Goal: Transaction & Acquisition: Subscribe to service/newsletter

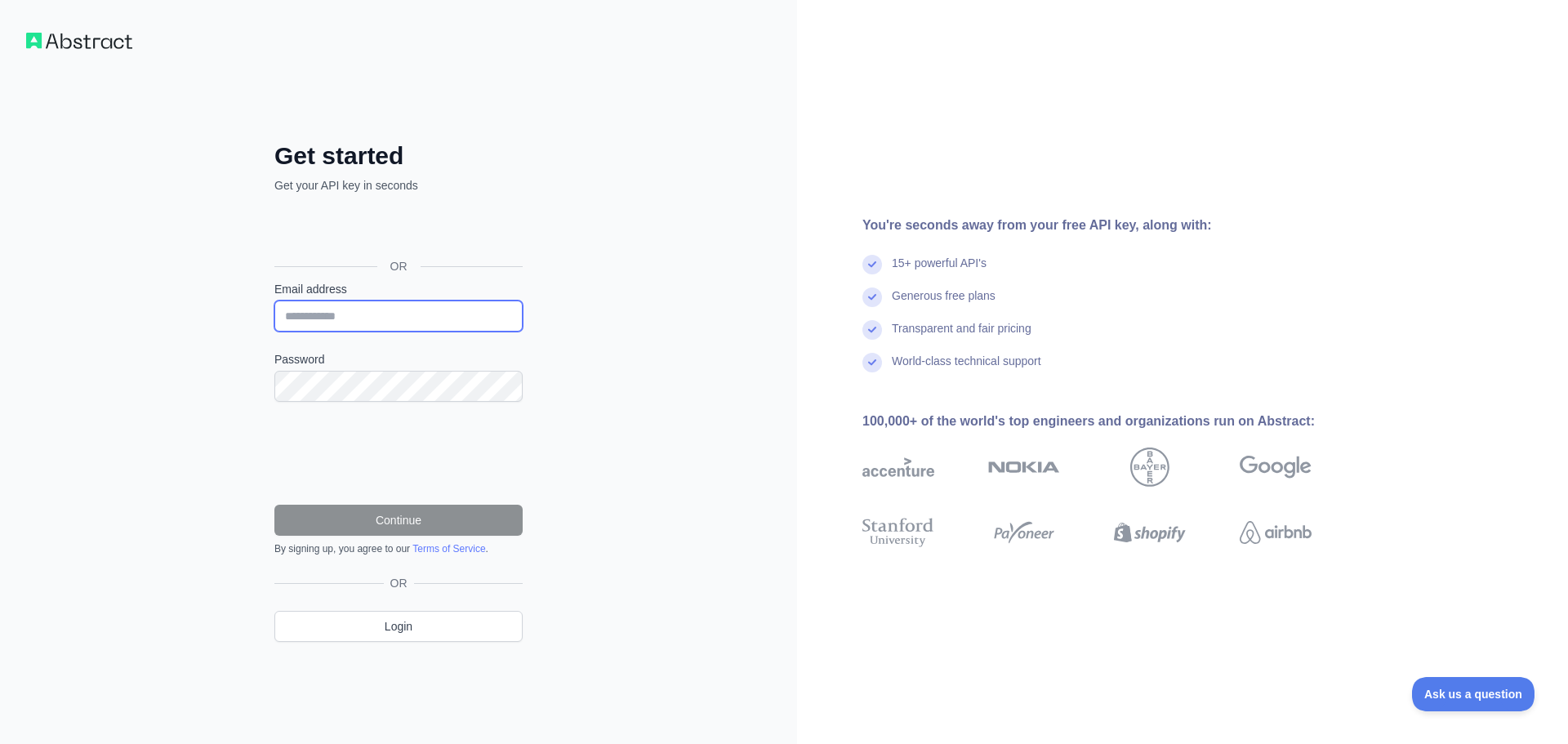
click at [319, 319] on input "Email address" at bounding box center [398, 316] width 248 height 31
type input "**********"
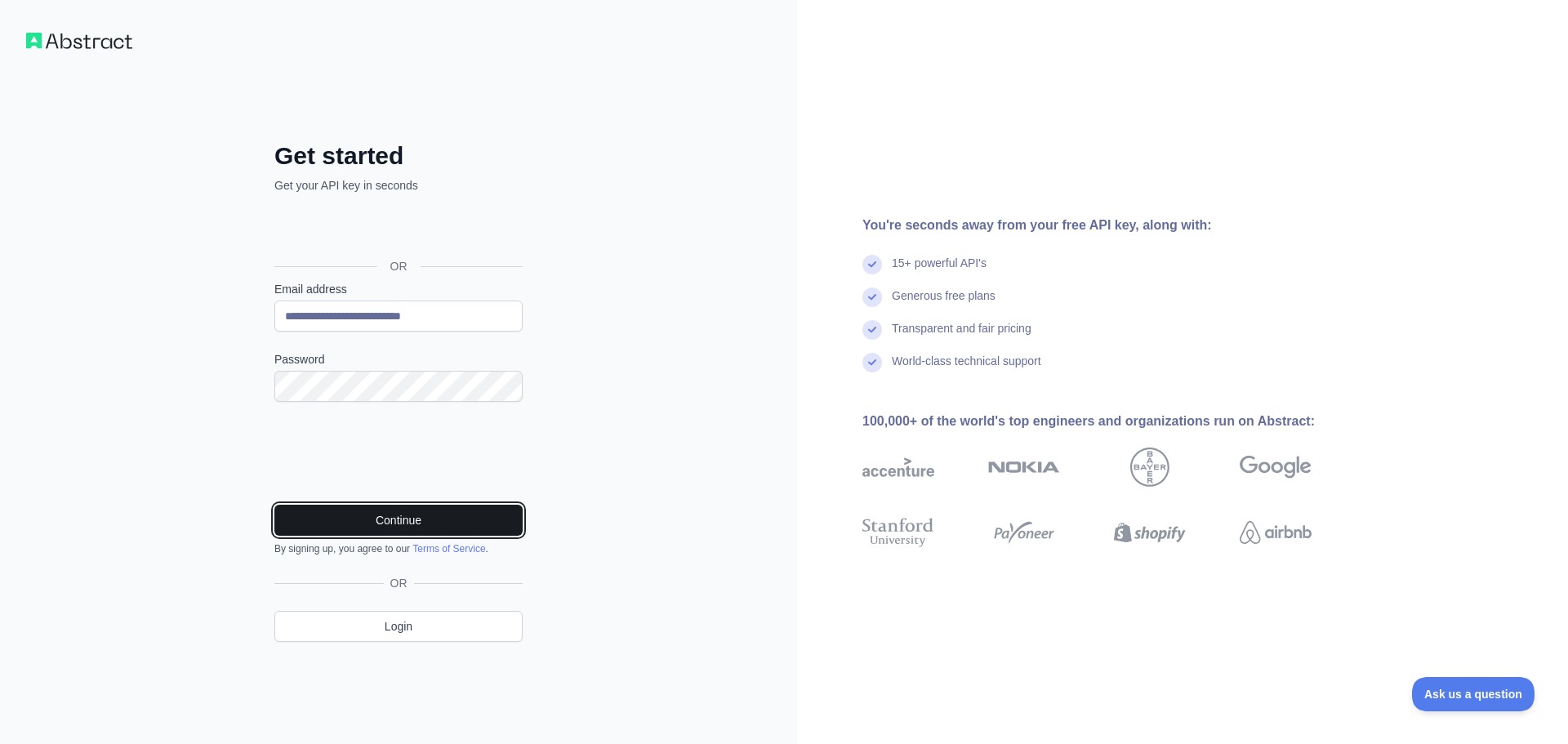
click at [404, 521] on button "Continue" at bounding box center [398, 521] width 248 height 31
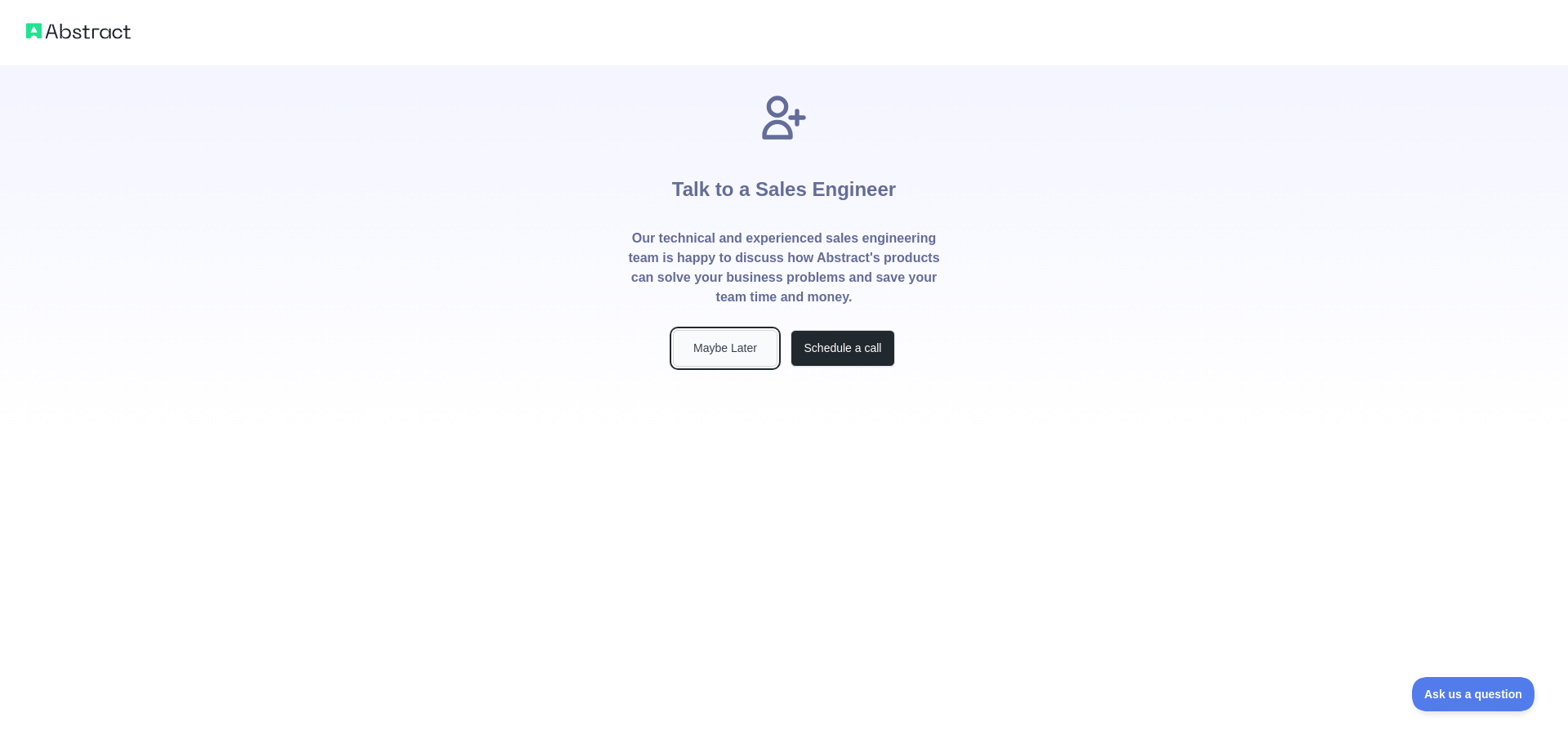
click at [710, 339] on button "Maybe Later" at bounding box center [725, 349] width 104 height 36
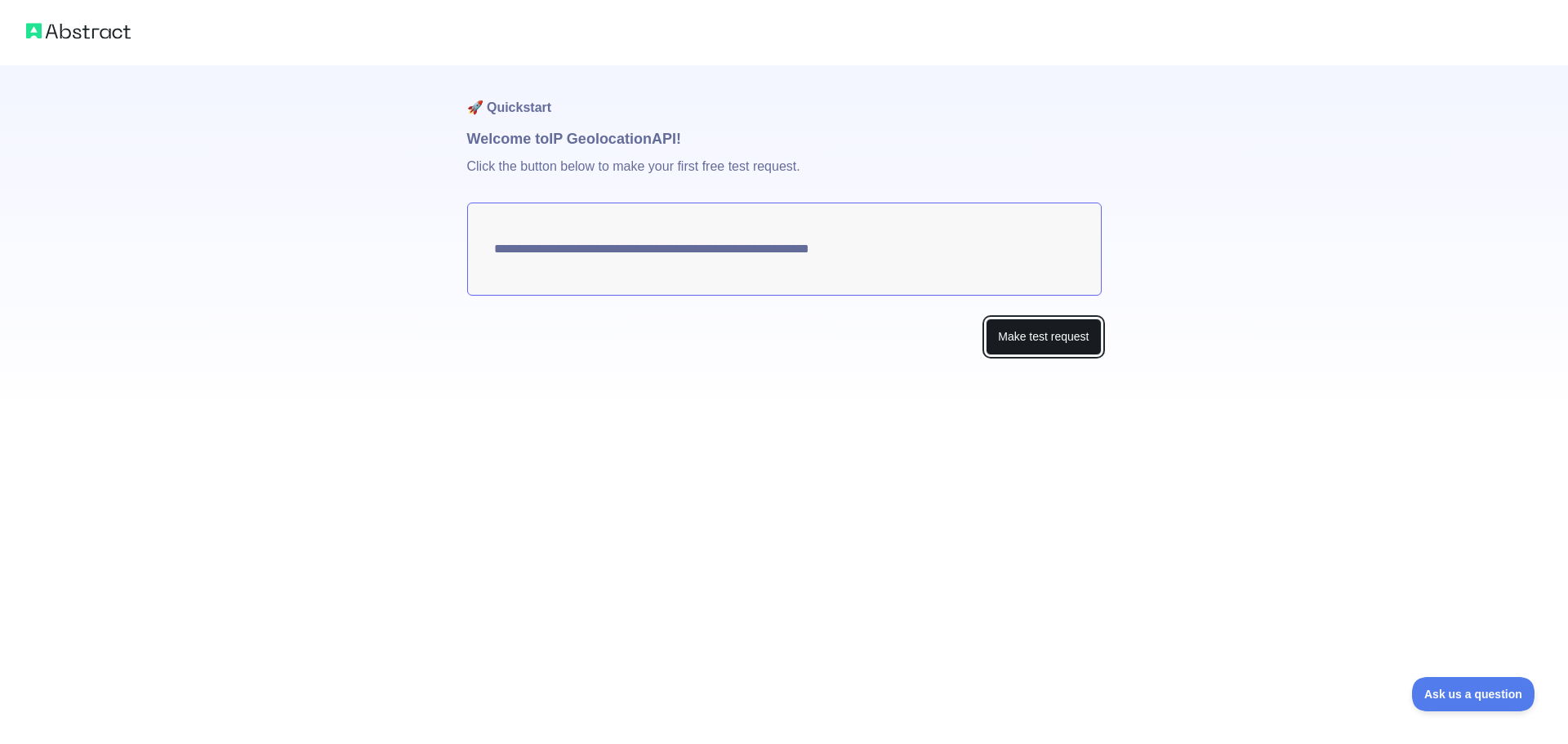
click at [1036, 336] on button "Make test request" at bounding box center [1043, 337] width 116 height 36
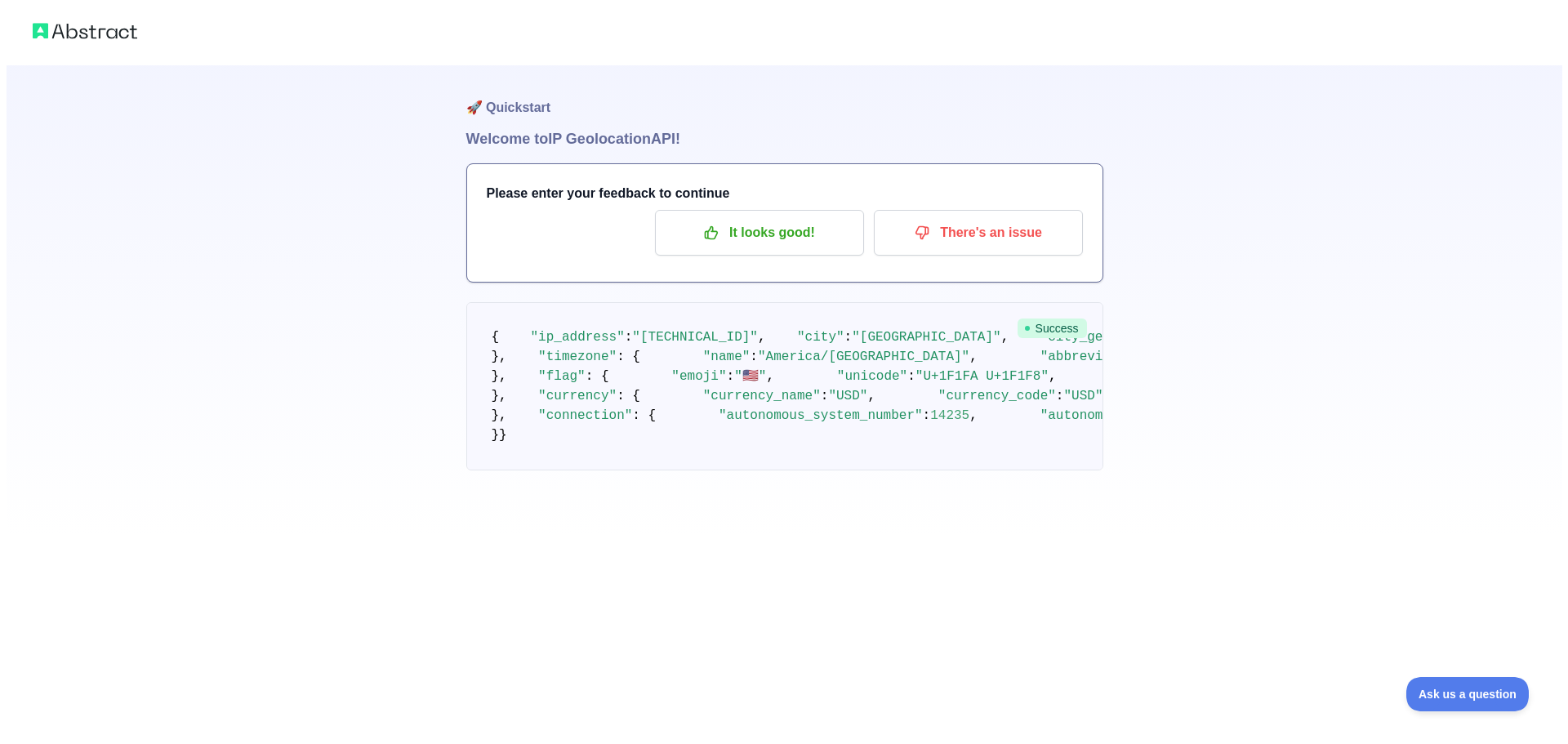
scroll to position [67, 0]
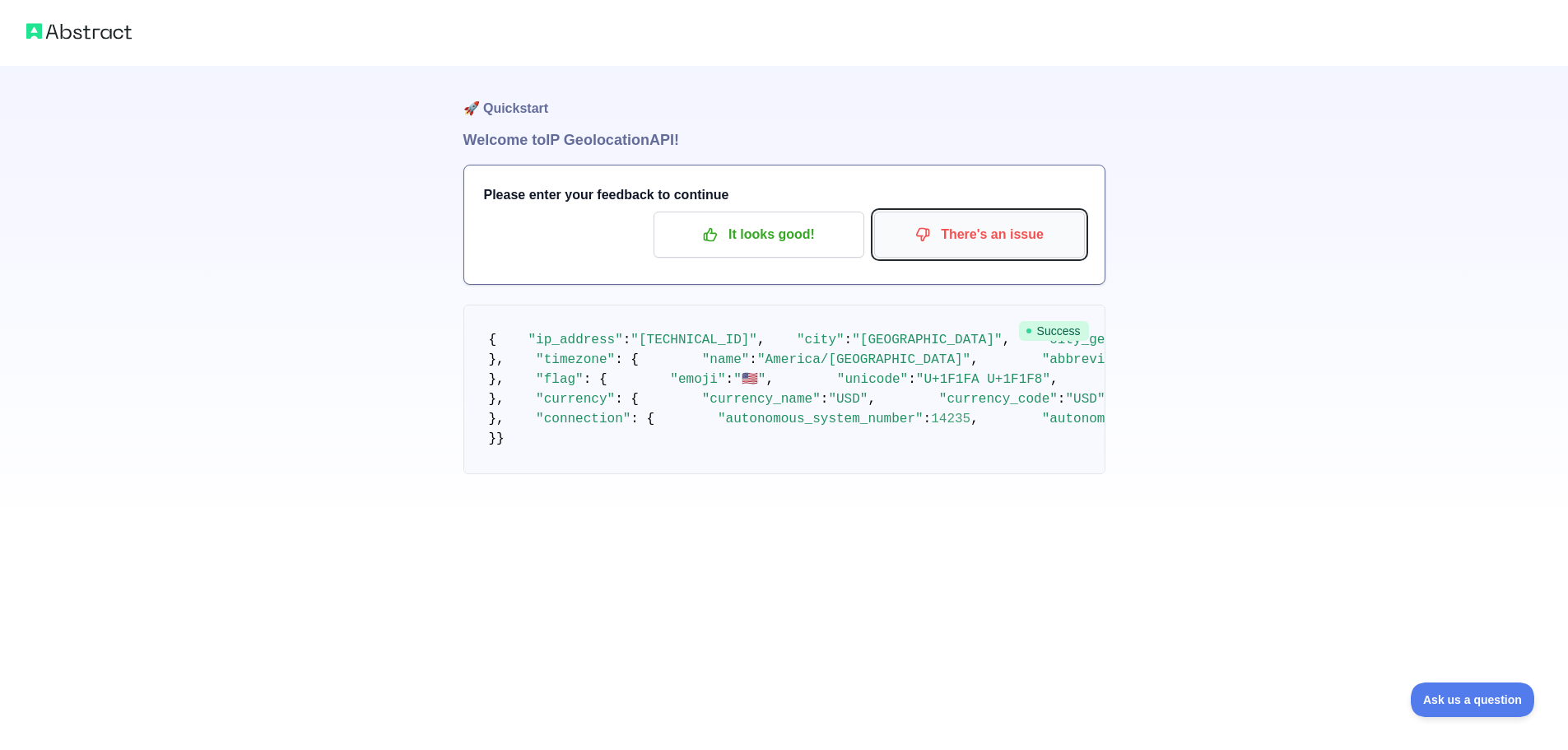
click at [971, 220] on p "There's an issue" at bounding box center [979, 234] width 186 height 28
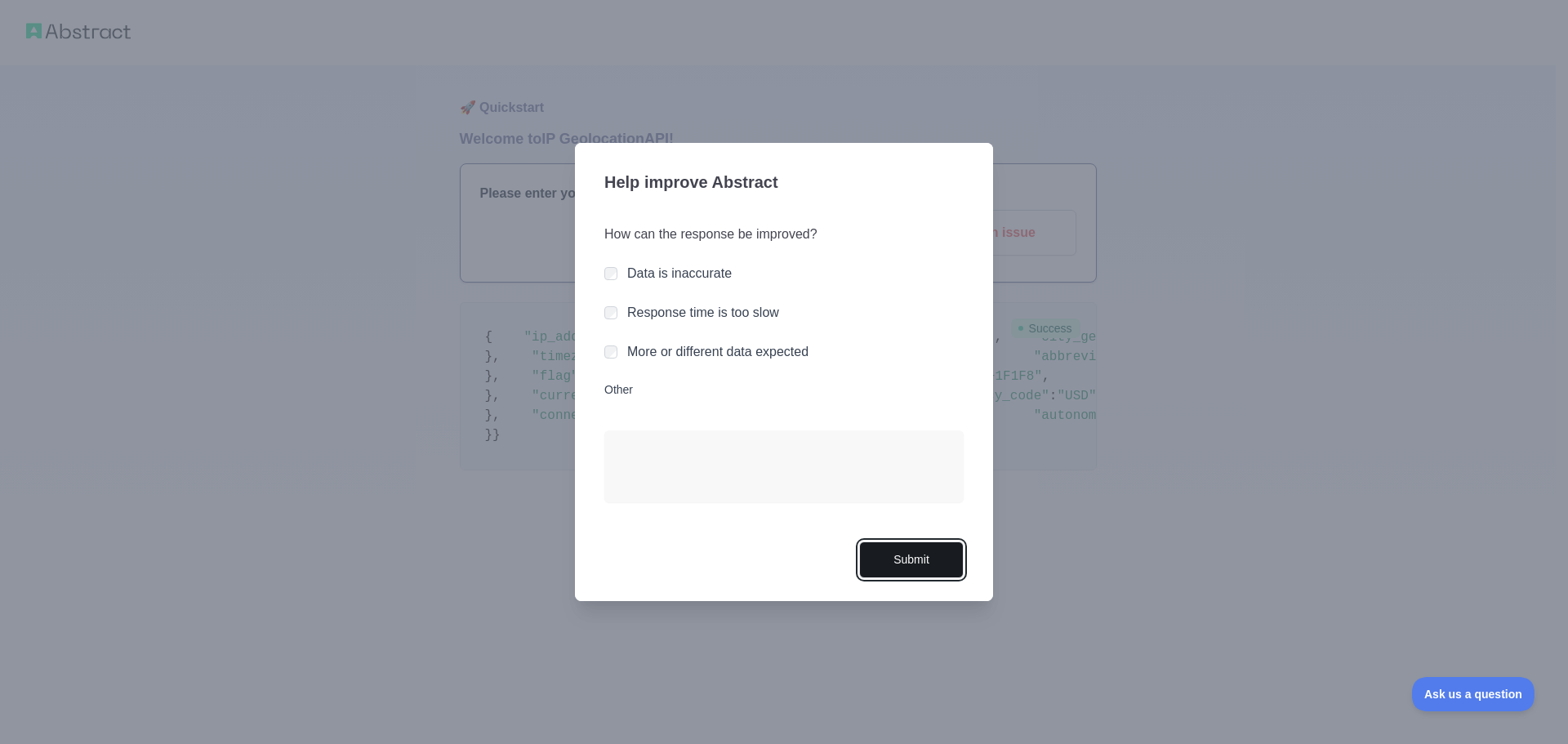
click at [929, 571] on button "Submit" at bounding box center [911, 560] width 104 height 36
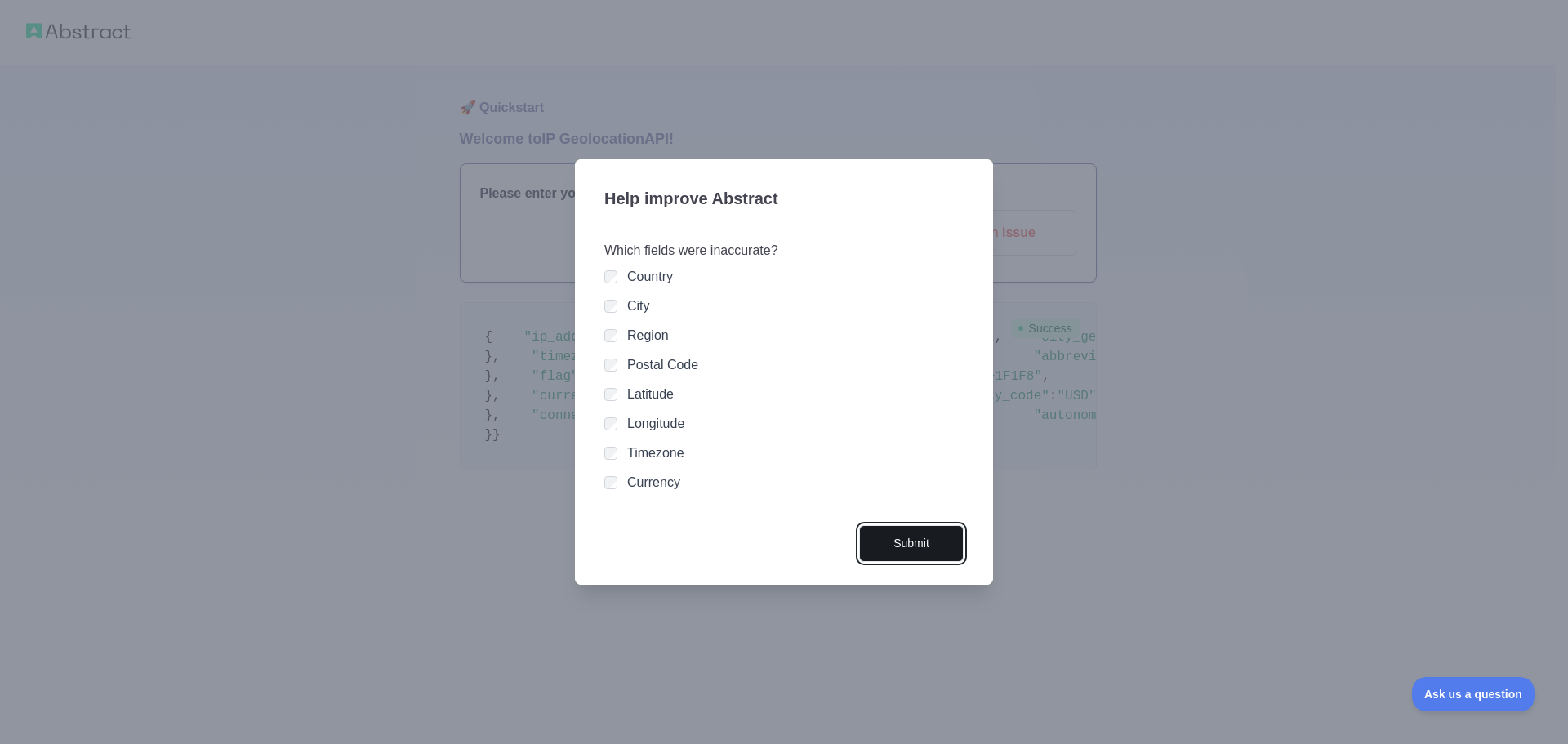
click at [912, 545] on button "Submit" at bounding box center [911, 543] width 104 height 36
